Goal: Check status: Check status

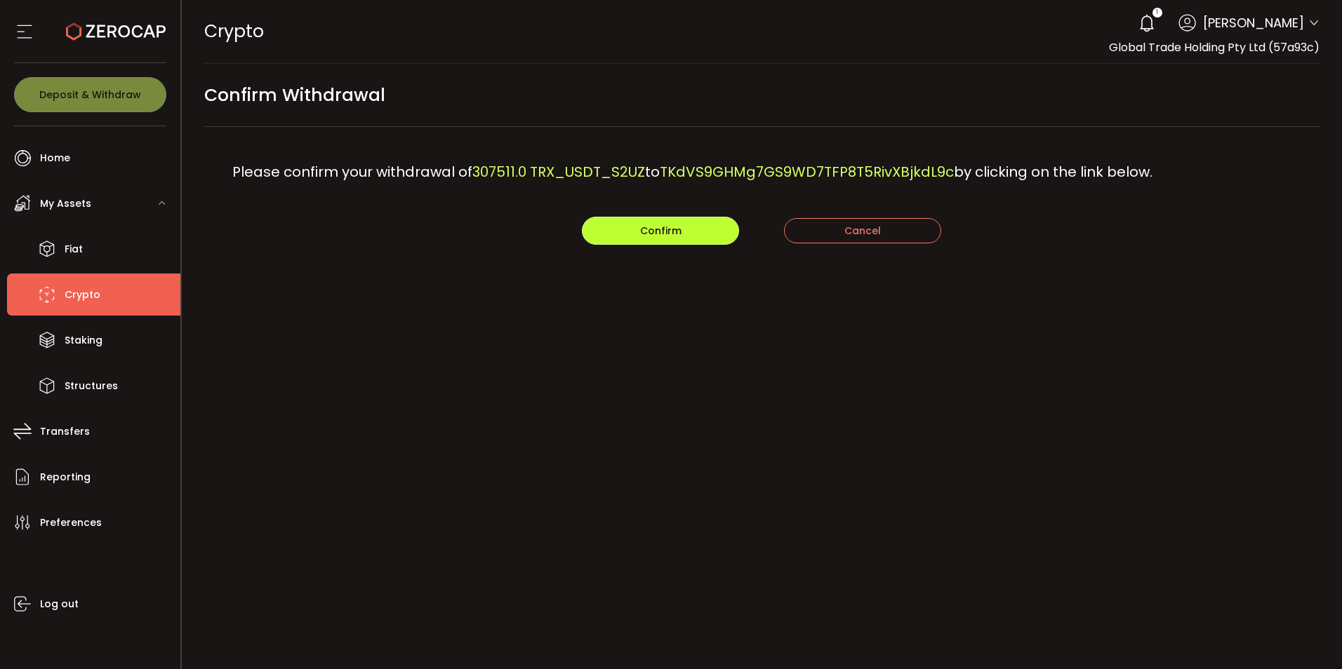
click at [646, 231] on span "Confirm" at bounding box center [660, 231] width 41 height 14
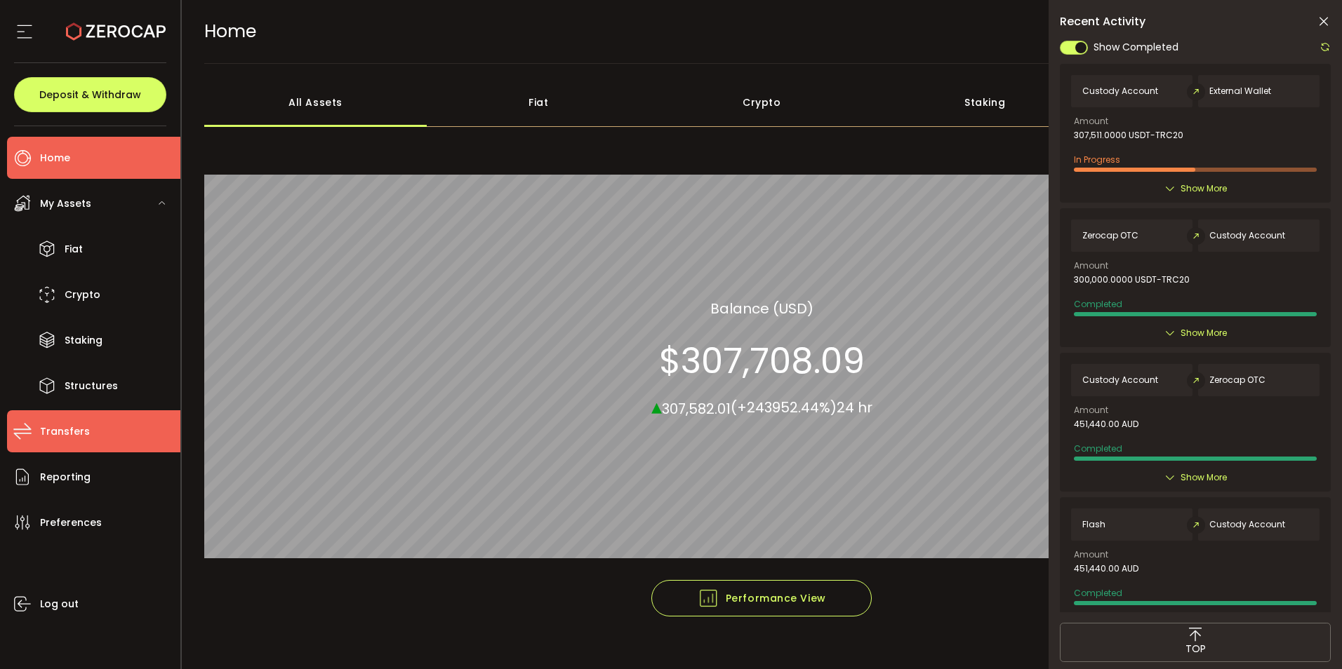
click at [60, 426] on span "Transfers" at bounding box center [65, 432] width 50 height 20
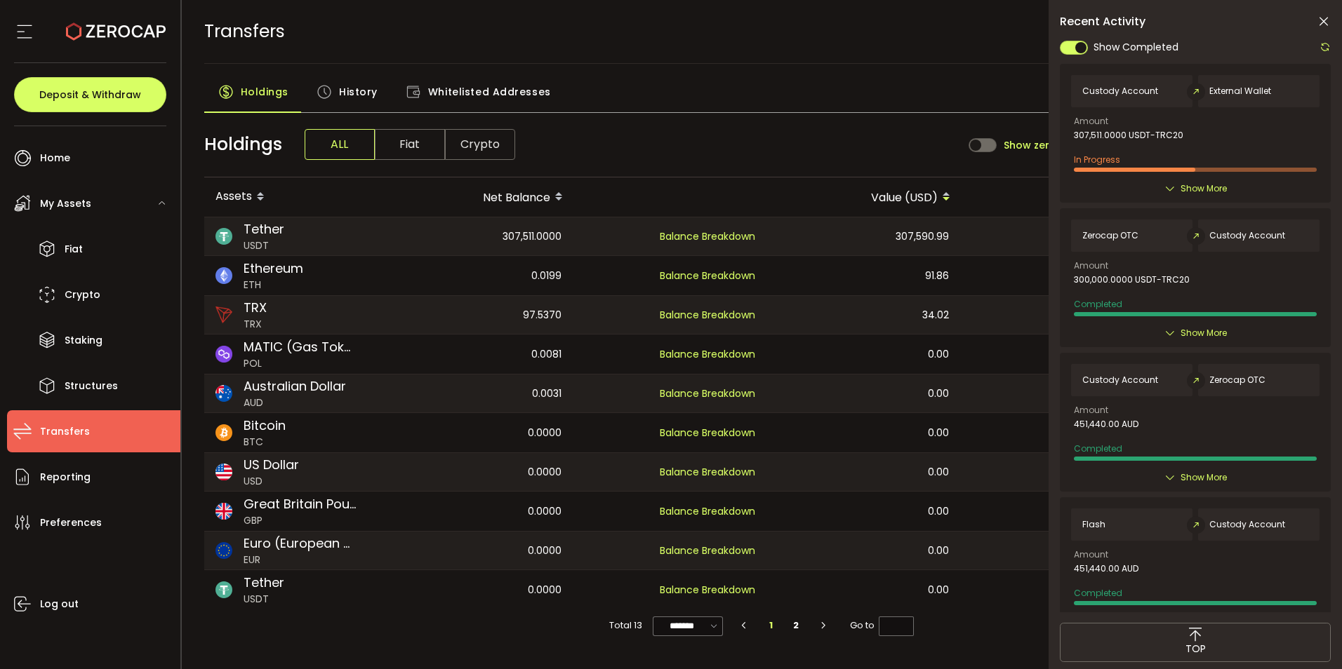
click at [348, 91] on span "History" at bounding box center [358, 92] width 39 height 28
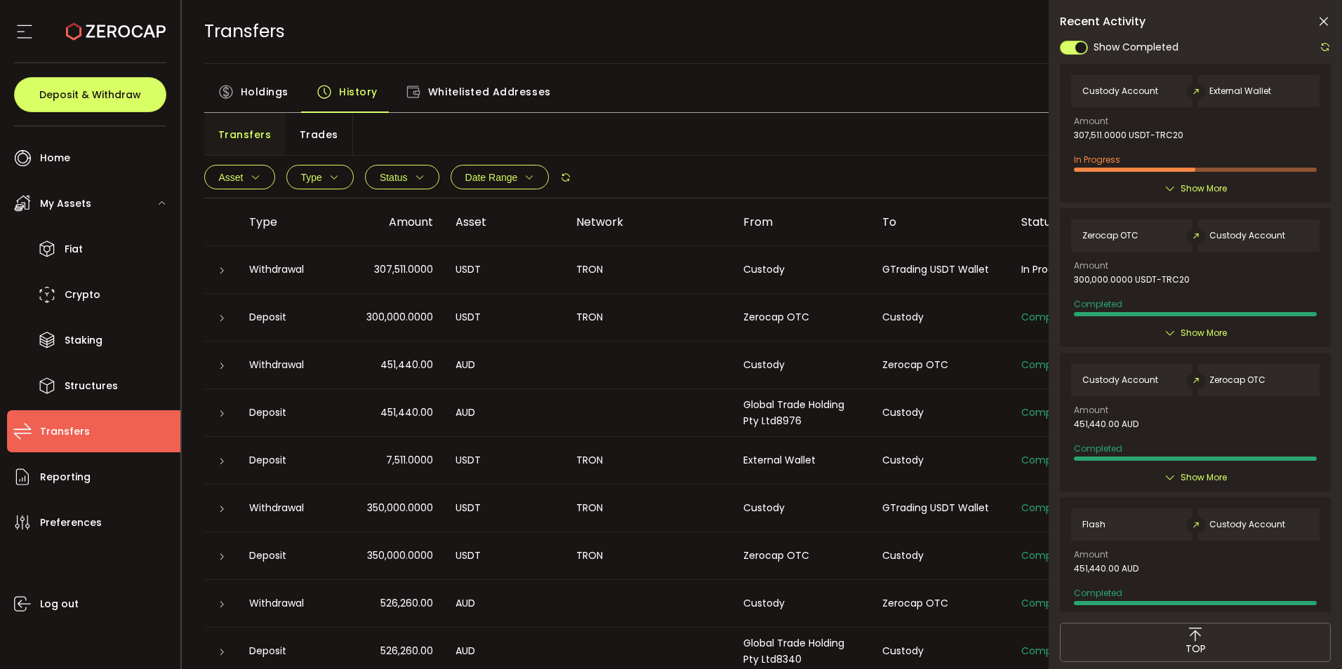
click at [225, 271] on icon at bounding box center [222, 271] width 8 height 8
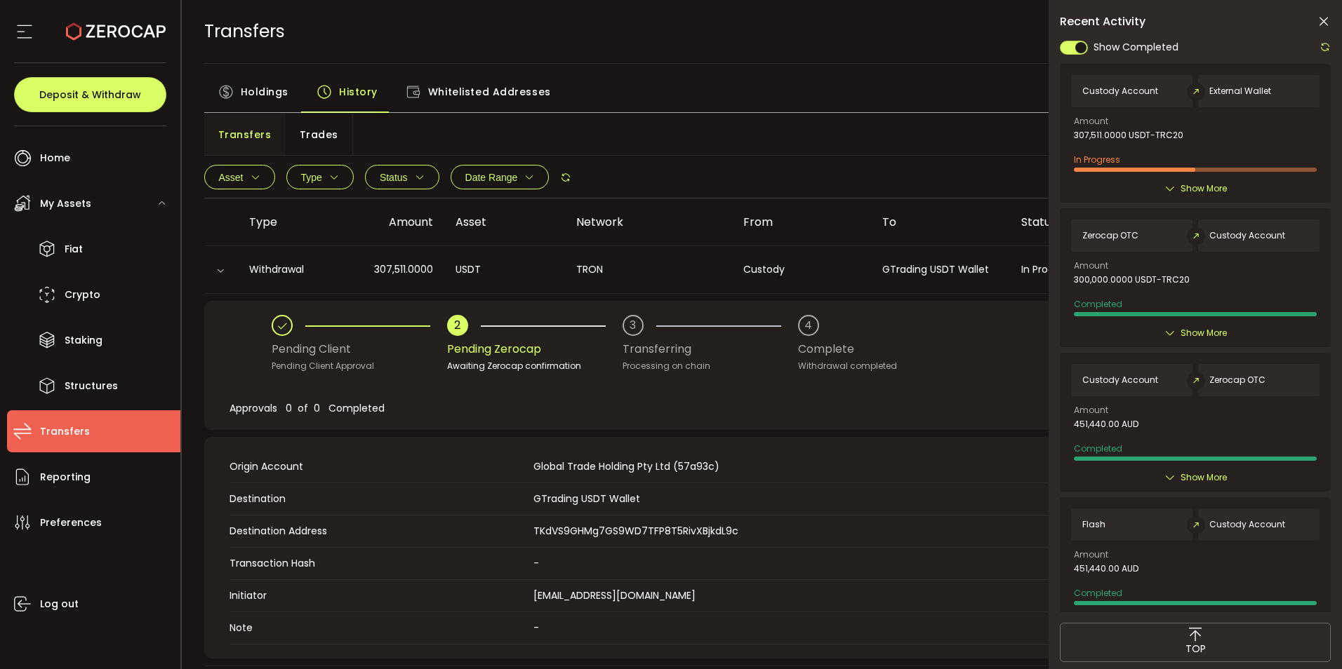
click at [1320, 42] on icon at bounding box center [1324, 46] width 11 height 11
click at [1322, 13] on div "Recent Activity Show Completed Custody Account External Wallet Amount 307,511.0…" at bounding box center [1194, 368] width 293 height 737
click at [1324, 25] on icon at bounding box center [1323, 22] width 14 height 14
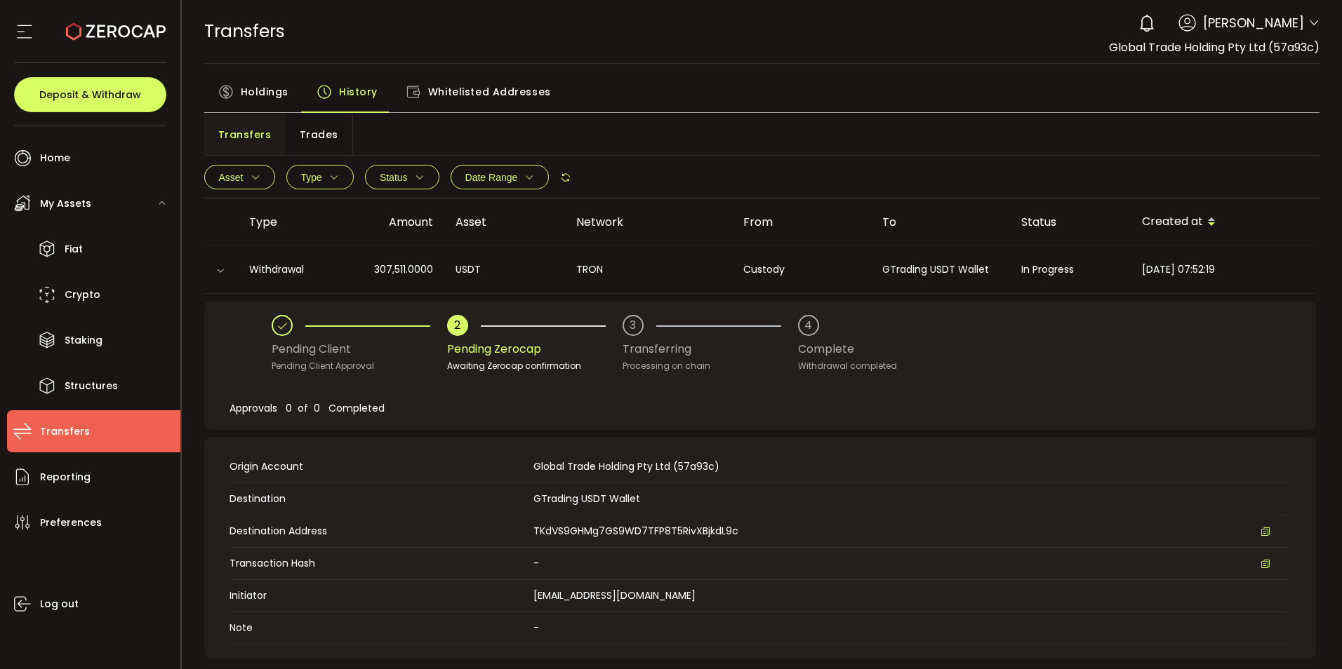
click at [1308, 21] on icon at bounding box center [1313, 23] width 11 height 11
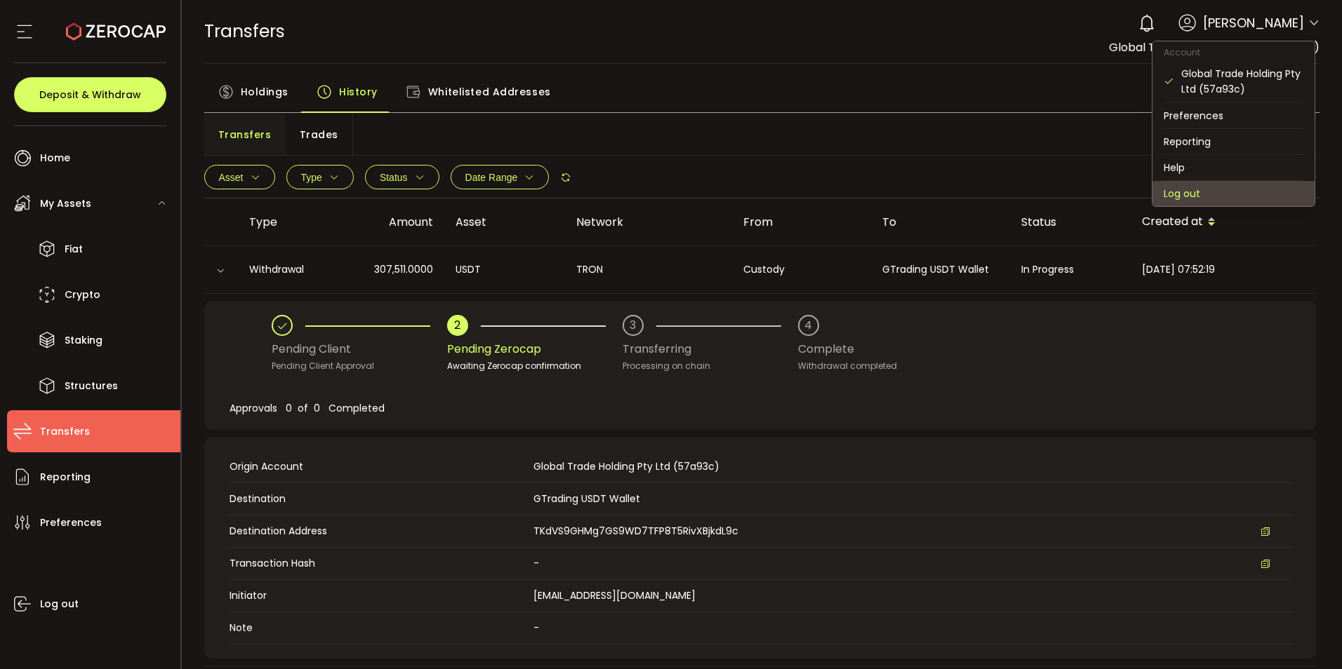
click at [1179, 191] on li "Log out" at bounding box center [1233, 193] width 162 height 25
